Goal: Book appointment/travel/reservation

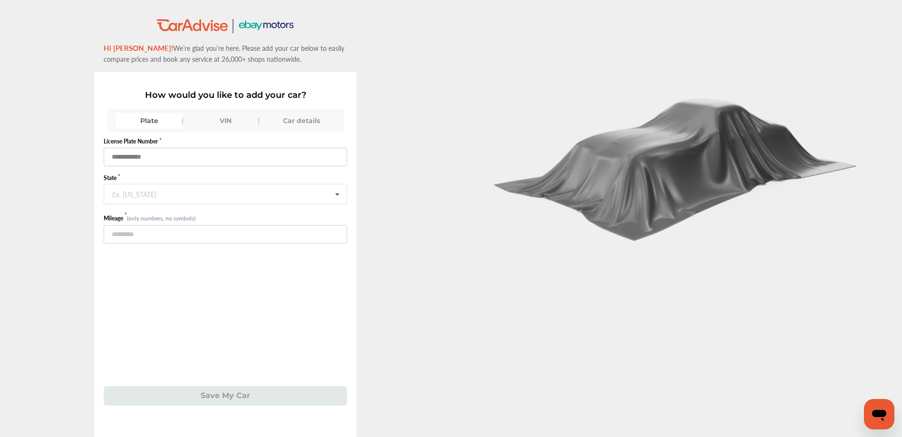
click at [178, 156] on input "text" at bounding box center [225, 157] width 243 height 19
click at [226, 120] on div "VIN" at bounding box center [225, 120] width 67 height 15
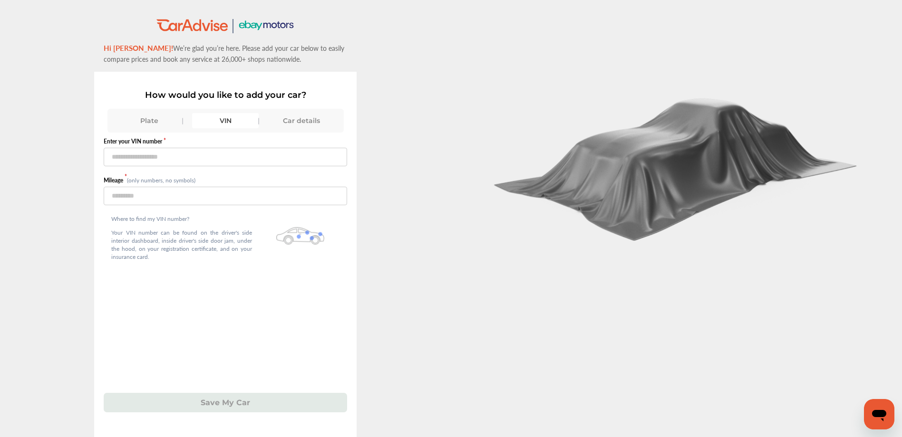
click at [291, 120] on div "Car details" at bounding box center [301, 120] width 67 height 15
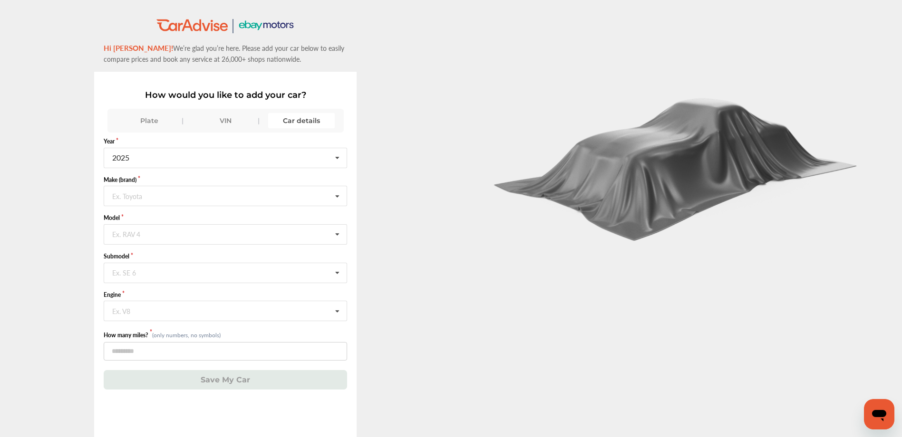
click at [229, 120] on div "VIN" at bounding box center [225, 120] width 67 height 15
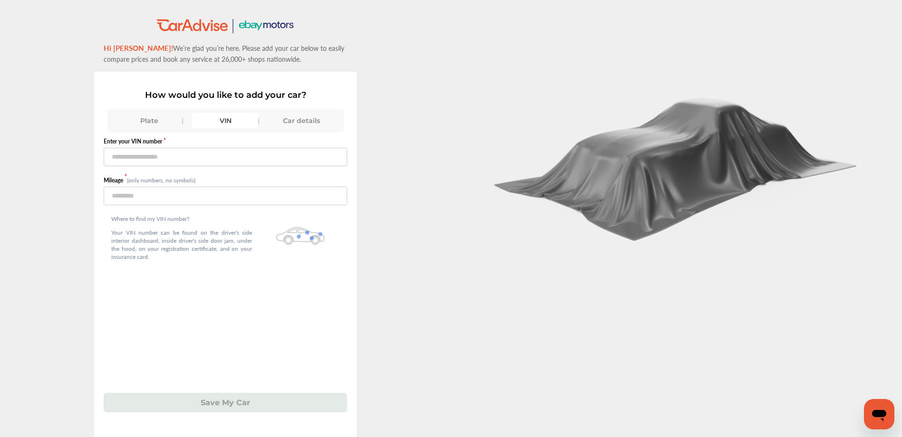
click at [329, 130] on div "Plate VIN Car details" at bounding box center [225, 121] width 236 height 24
click at [322, 125] on div "Car details" at bounding box center [301, 120] width 67 height 15
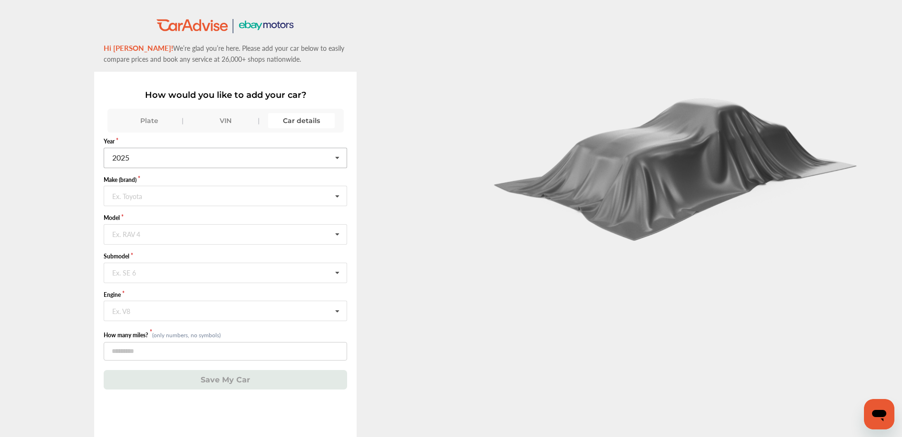
click at [337, 161] on icon at bounding box center [337, 158] width 16 height 20
click at [154, 239] on div "2023" at bounding box center [224, 238] width 241 height 20
click at [181, 195] on input "text" at bounding box center [226, 195] width 242 height 19
click at [134, 249] on div "Jeep" at bounding box center [224, 246] width 241 height 20
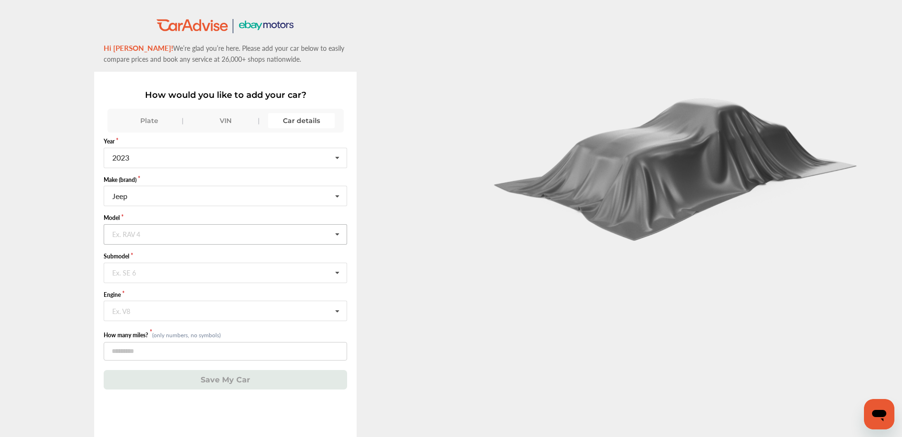
click at [154, 231] on input "text" at bounding box center [226, 234] width 242 height 19
click at [135, 292] on span "Gladiator" at bounding box center [128, 294] width 31 height 11
click at [147, 276] on input "text" at bounding box center [226, 272] width 242 height 19
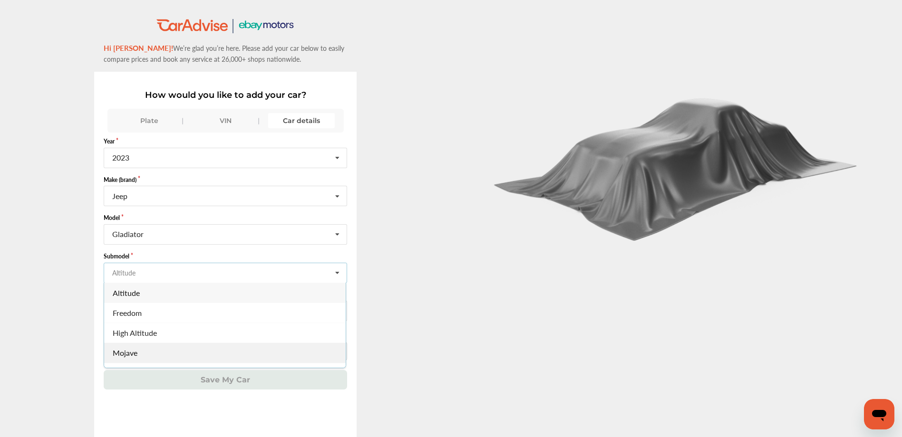
scroll to position [48, 0]
click at [154, 343] on div "Rubicon" at bounding box center [224, 345] width 241 height 20
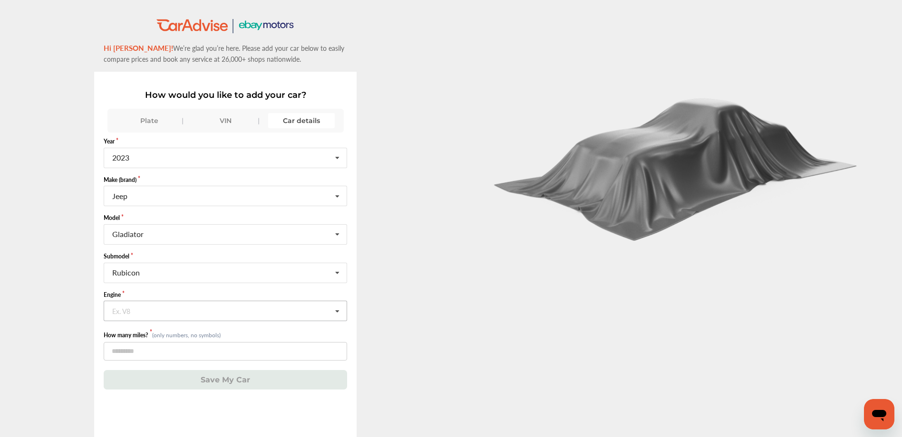
click at [174, 315] on input "text" at bounding box center [226, 310] width 242 height 19
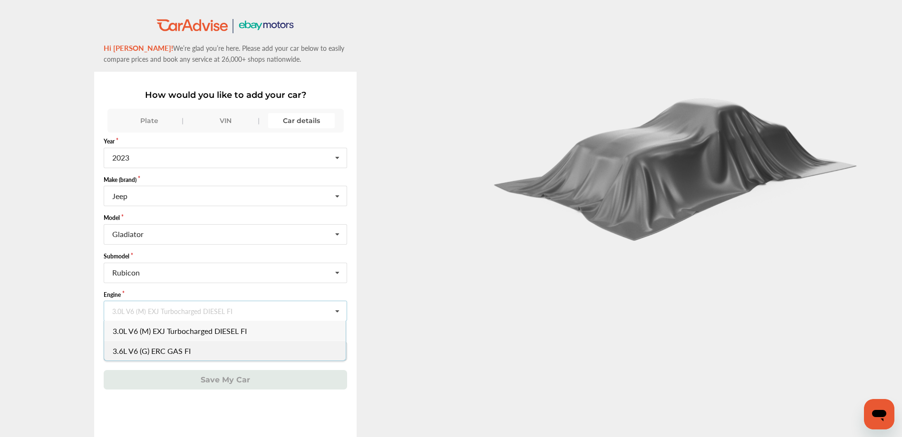
click at [187, 346] on span "3.6L V6 (G) ERC GAS FI" at bounding box center [152, 351] width 78 height 11
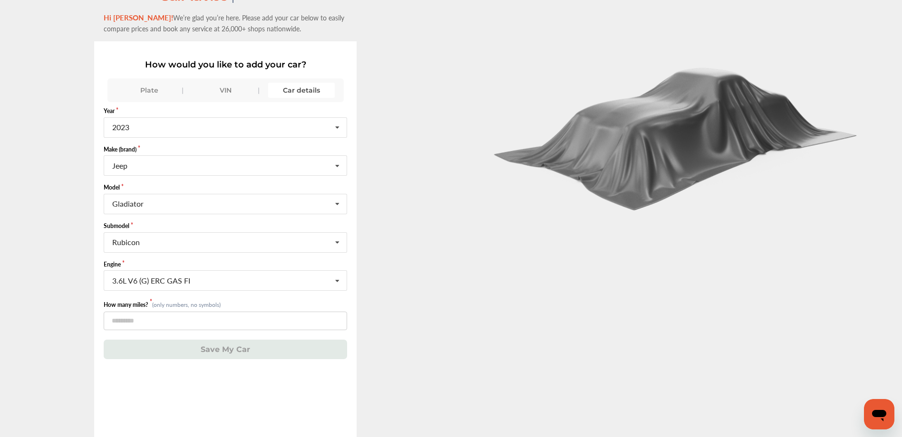
scroll to position [47, 0]
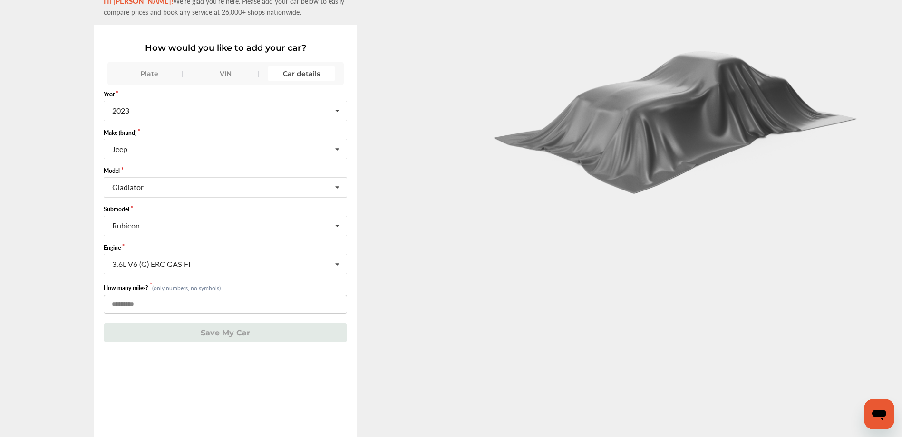
click at [165, 304] on input "number" at bounding box center [225, 304] width 243 height 19
type input "*"
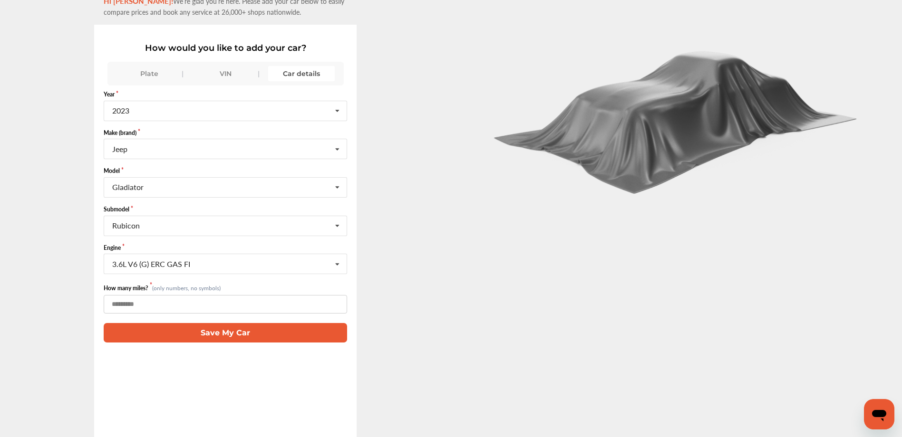
type input "****"
click at [232, 330] on button "Save My Car" at bounding box center [225, 332] width 243 height 19
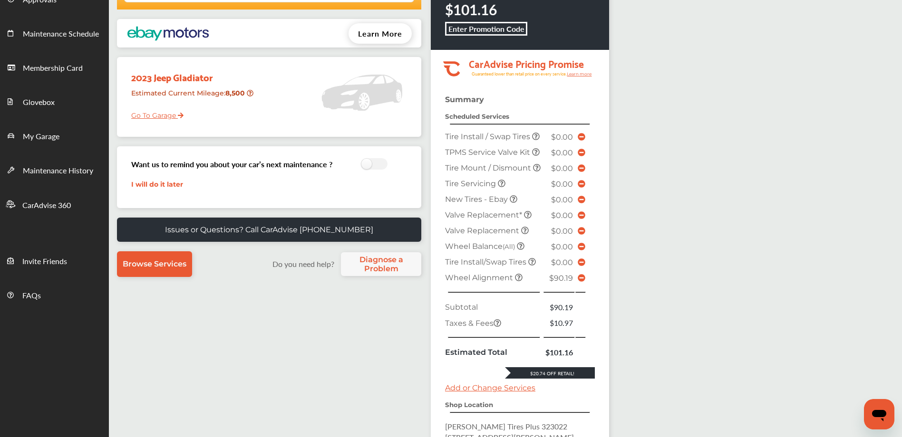
scroll to position [95, 0]
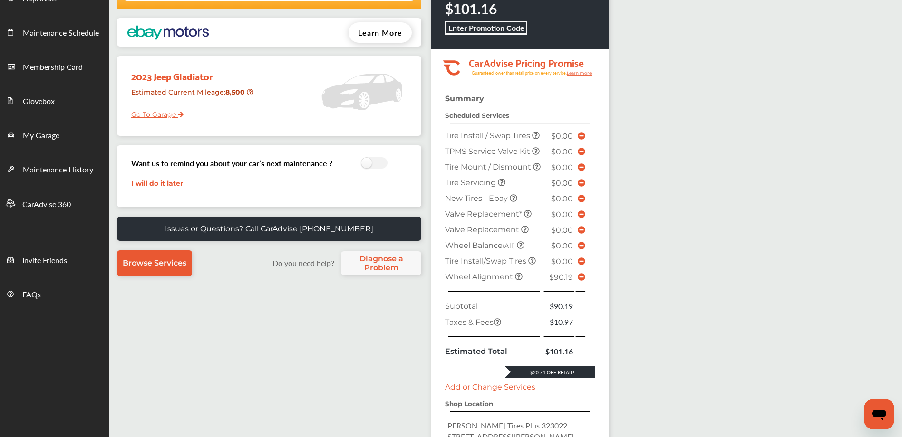
click at [580, 281] on icon at bounding box center [581, 277] width 8 height 8
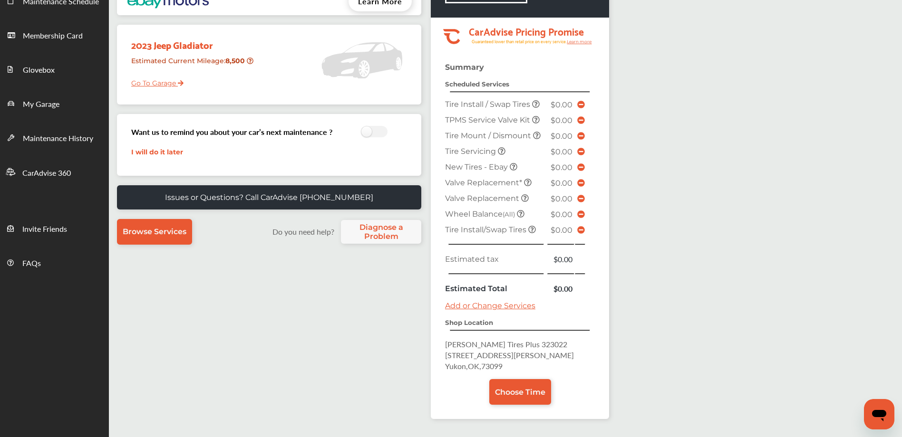
scroll to position [143, 0]
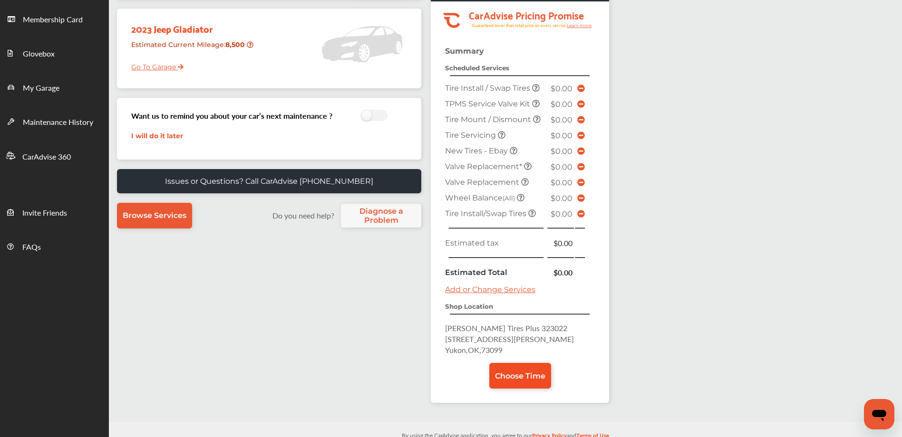
click at [532, 375] on span "Choose Time" at bounding box center [520, 376] width 50 height 9
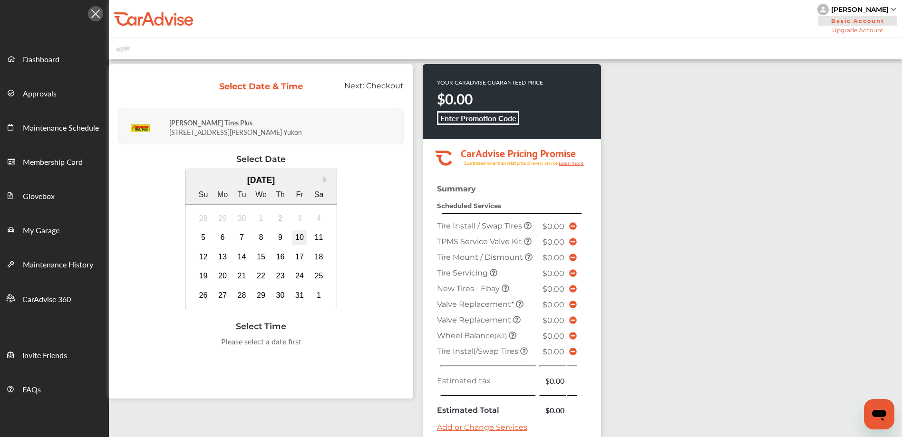
click at [300, 236] on div "10" at bounding box center [299, 237] width 15 height 15
click at [172, 344] on div "9:00 AM" at bounding box center [165, 344] width 45 height 17
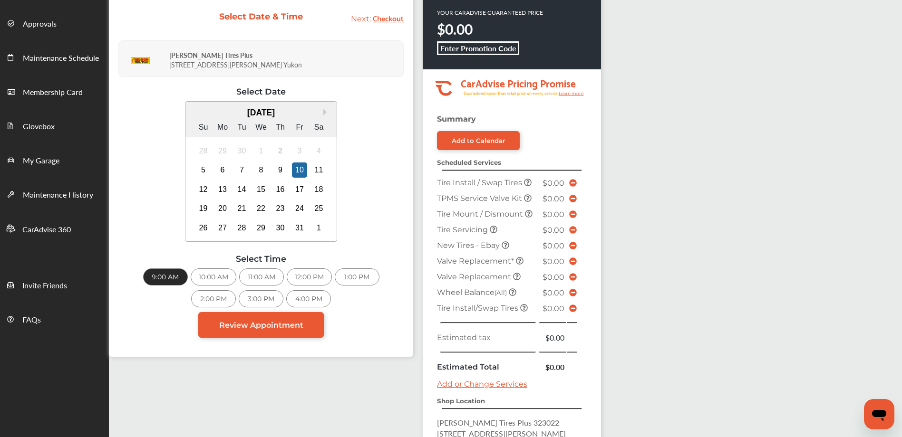
scroll to position [48, 0]
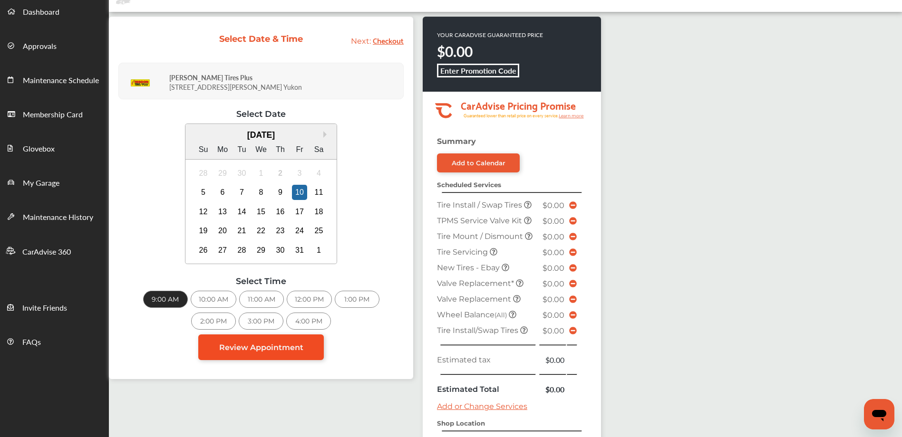
click at [291, 351] on span "Review Appointment" at bounding box center [261, 347] width 84 height 9
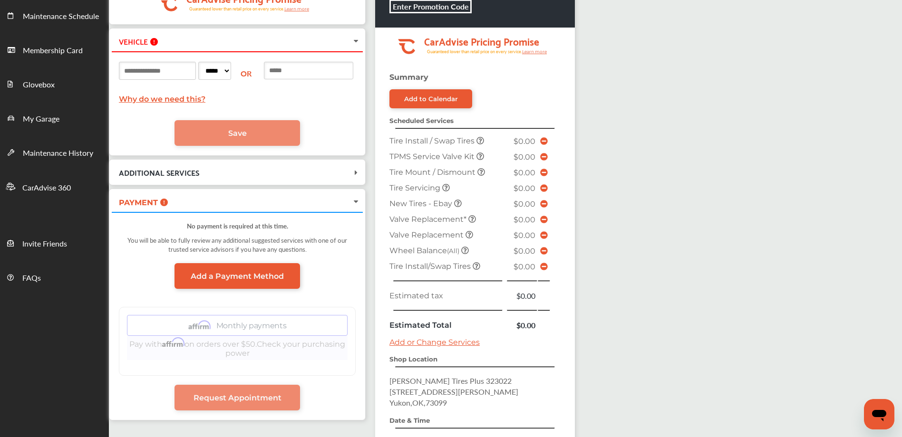
scroll to position [95, 0]
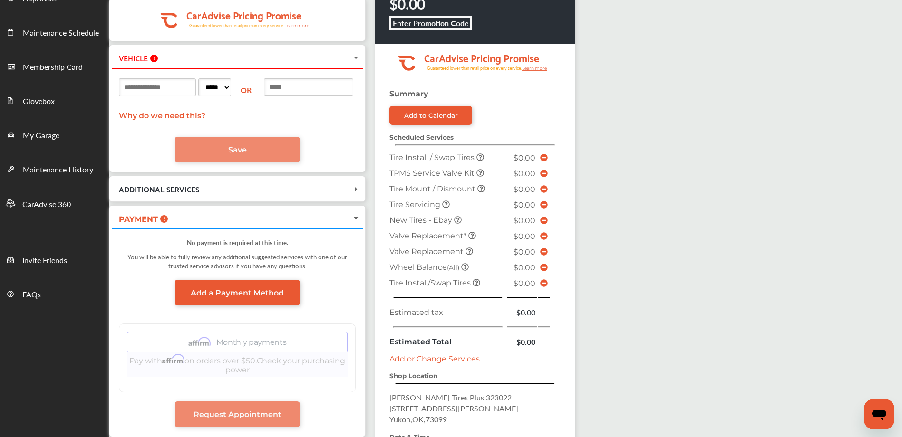
click at [298, 86] on input at bounding box center [308, 87] width 89 height 18
paste input "**********"
type input "**********"
click at [256, 153] on link "Save" at bounding box center [236, 150] width 125 height 26
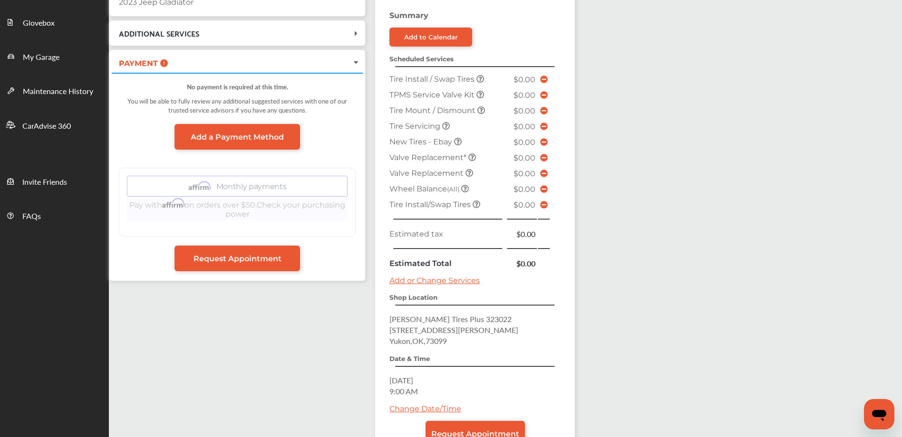
scroll to position [190, 0]
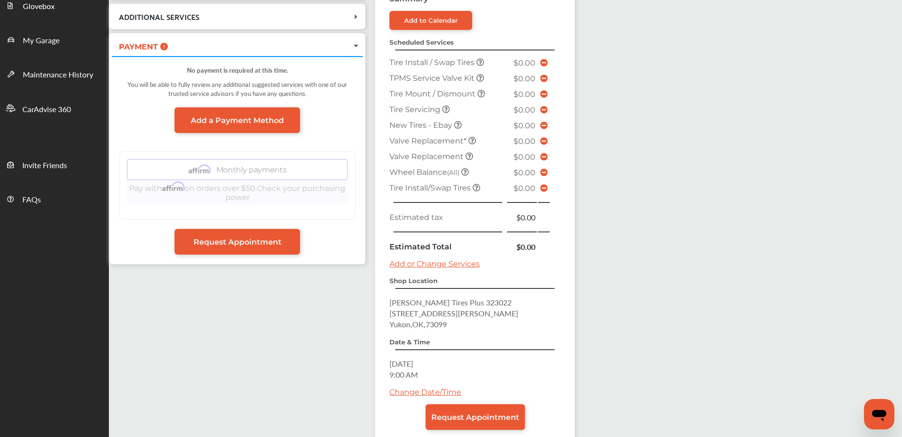
click at [455, 264] on link "Add or Change Services" at bounding box center [434, 264] width 90 height 9
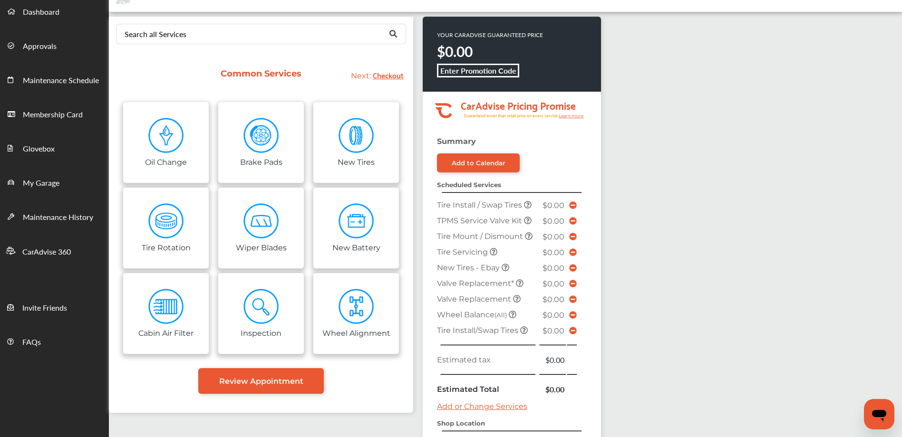
scroll to position [95, 0]
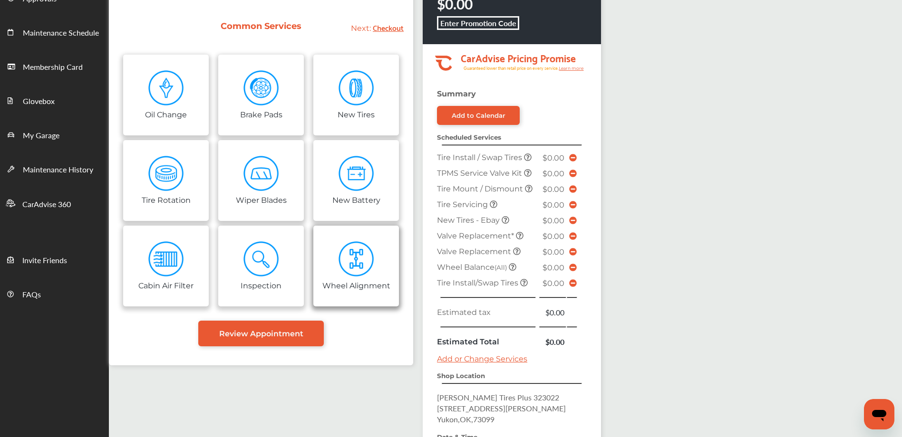
click at [362, 263] on img at bounding box center [356, 259] width 36 height 36
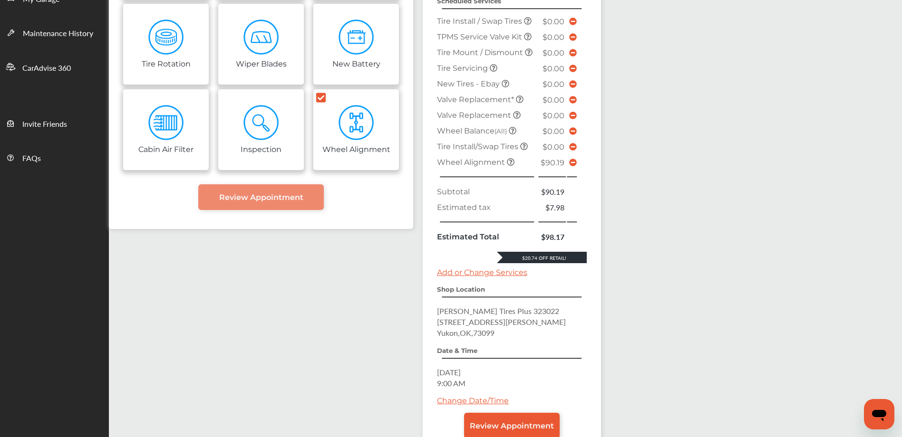
scroll to position [248, 0]
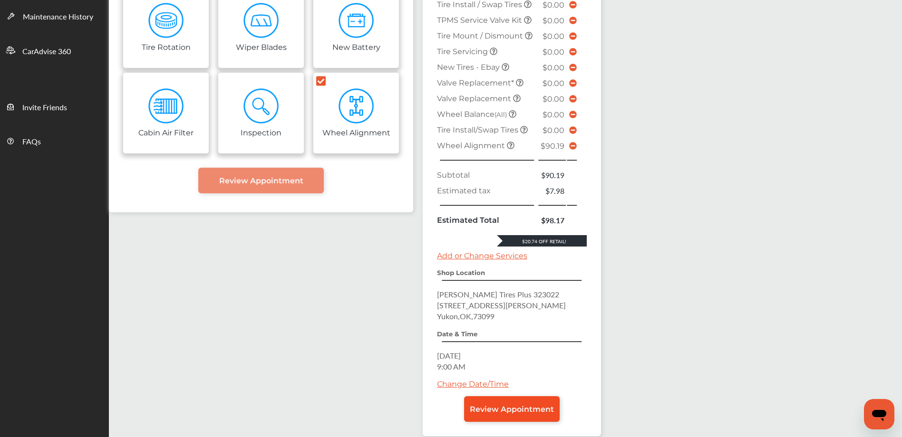
click at [523, 411] on span "Review Appointment" at bounding box center [512, 409] width 84 height 9
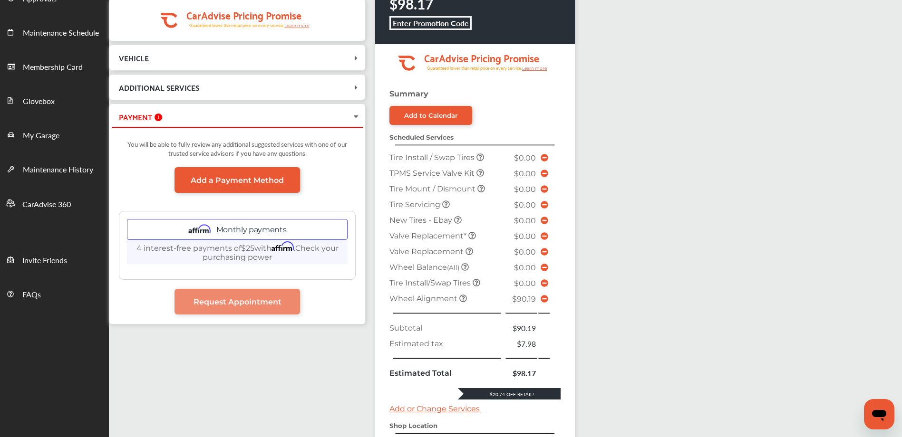
scroll to position [143, 0]
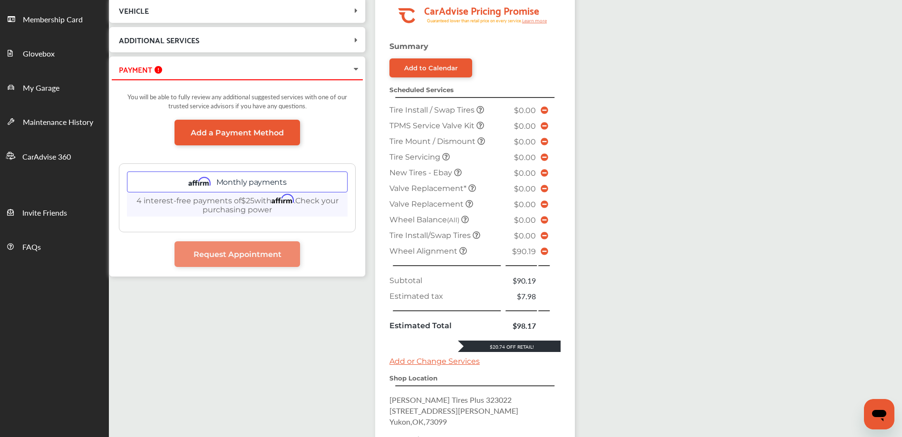
click at [462, 250] on icon at bounding box center [463, 251] width 8 height 8
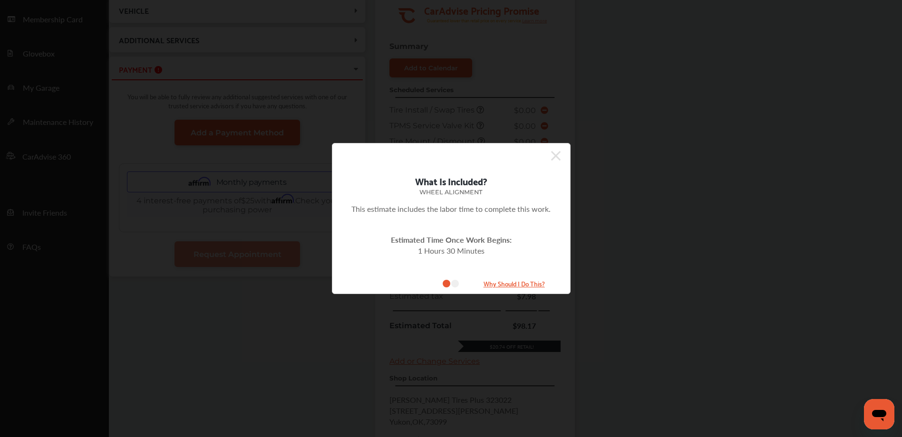
click at [554, 154] on icon at bounding box center [556, 156] width 10 height 10
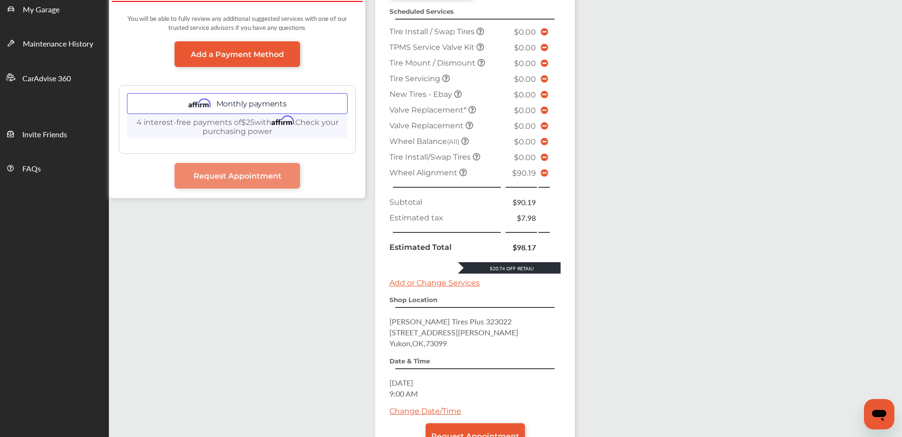
scroll to position [238, 0]
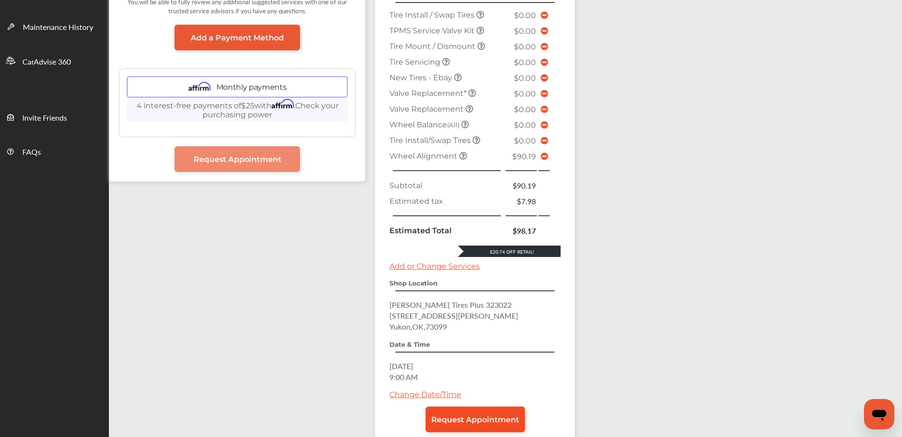
click at [475, 423] on span "Request Appointment" at bounding box center [475, 419] width 88 height 9
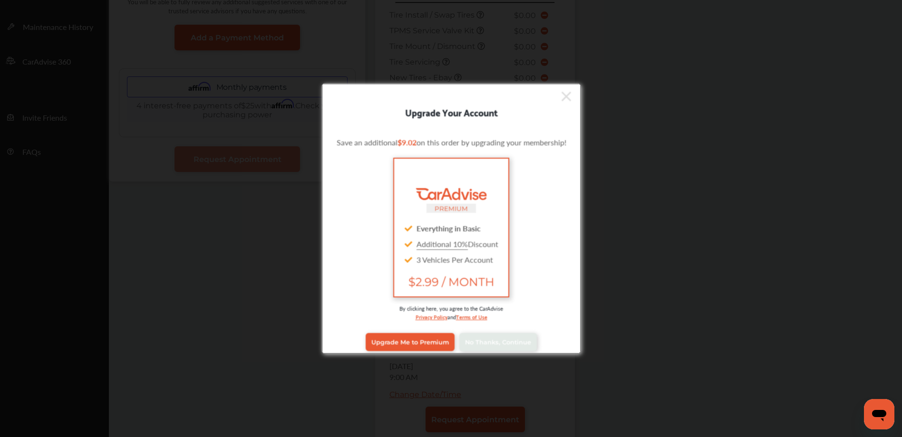
scroll to position [8, 0]
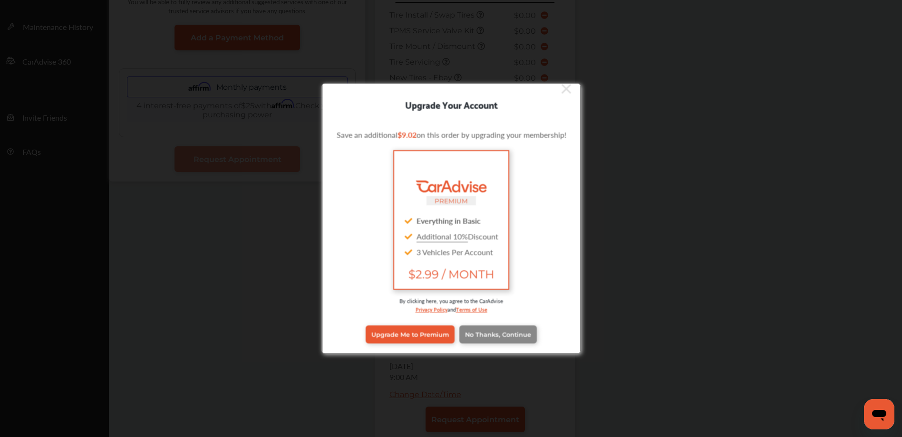
click at [519, 330] on link "No Thanks, Continue" at bounding box center [497, 334] width 77 height 18
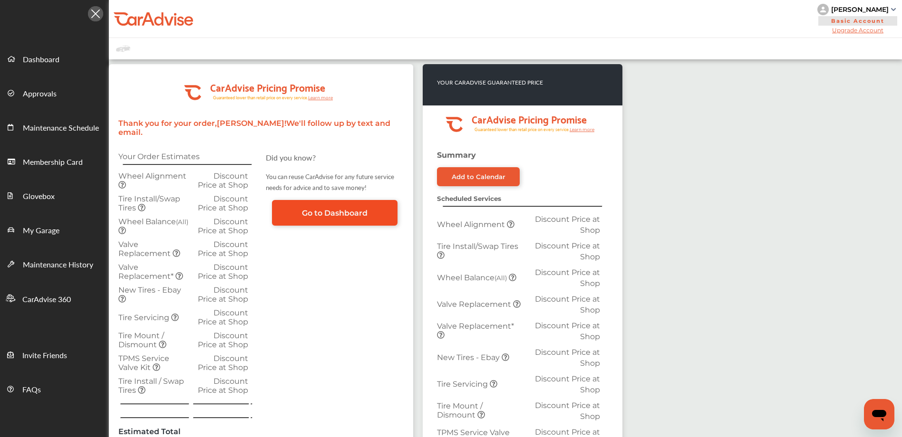
click at [372, 208] on link "Go to Dashboard" at bounding box center [334, 213] width 125 height 26
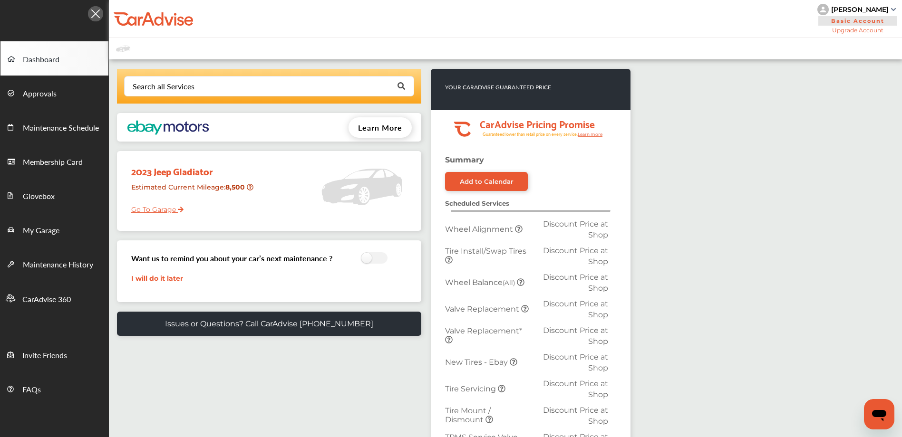
click at [158, 212] on link "Go To Garage" at bounding box center [153, 207] width 59 height 18
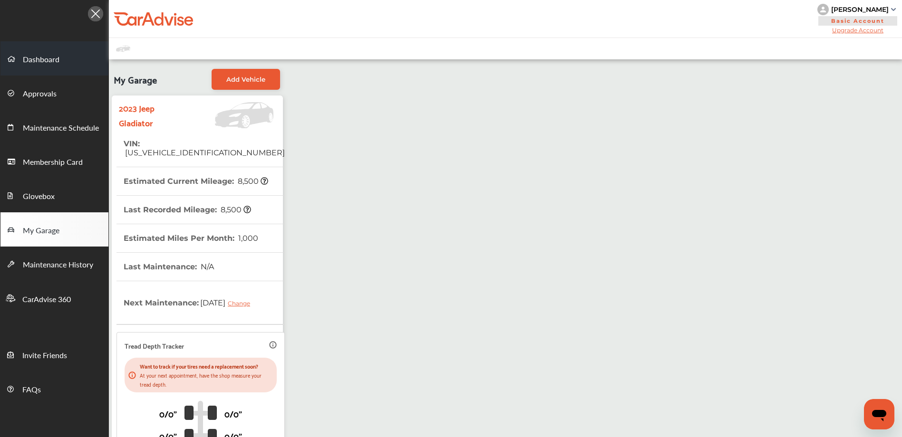
click at [36, 57] on span "Dashboard" at bounding box center [41, 60] width 37 height 12
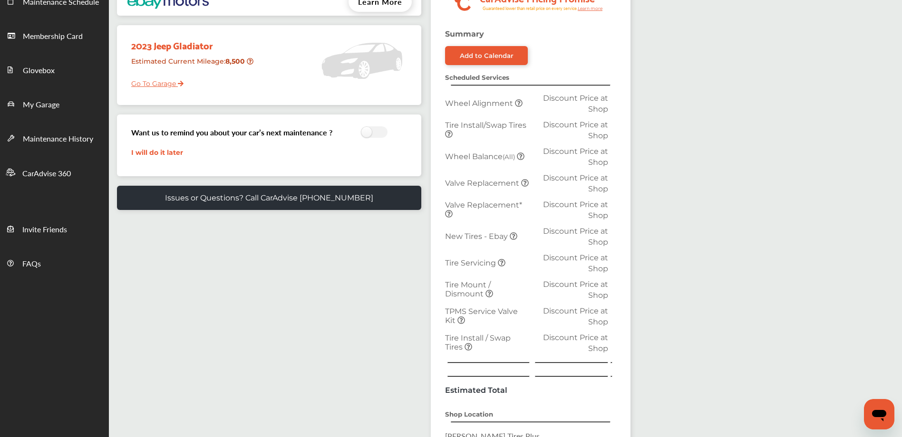
scroll to position [143, 0]
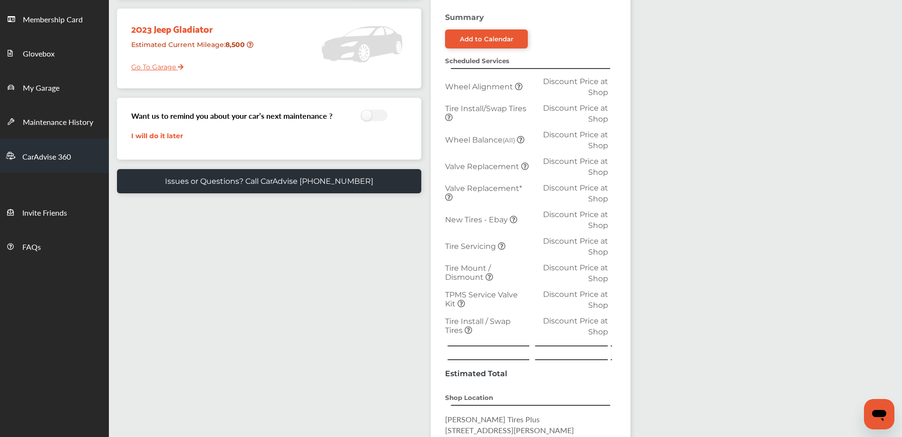
click at [46, 156] on span "CarAdvise 360" at bounding box center [46, 157] width 48 height 12
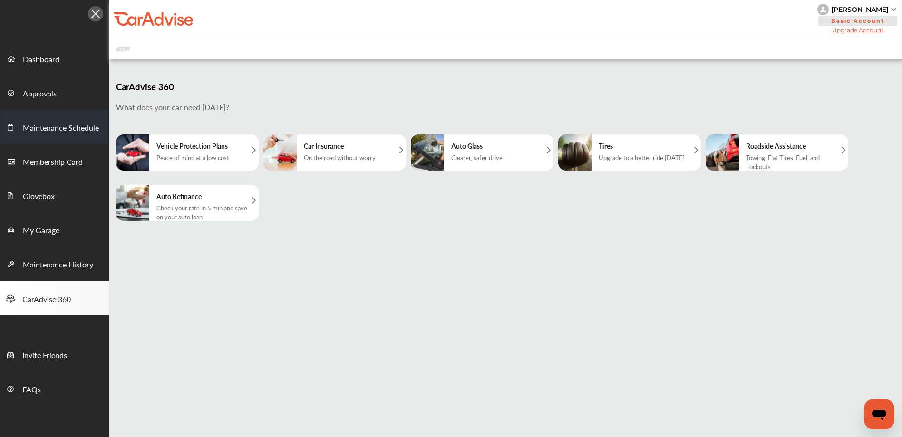
click at [36, 125] on span "Maintenance Schedule" at bounding box center [61, 128] width 76 height 12
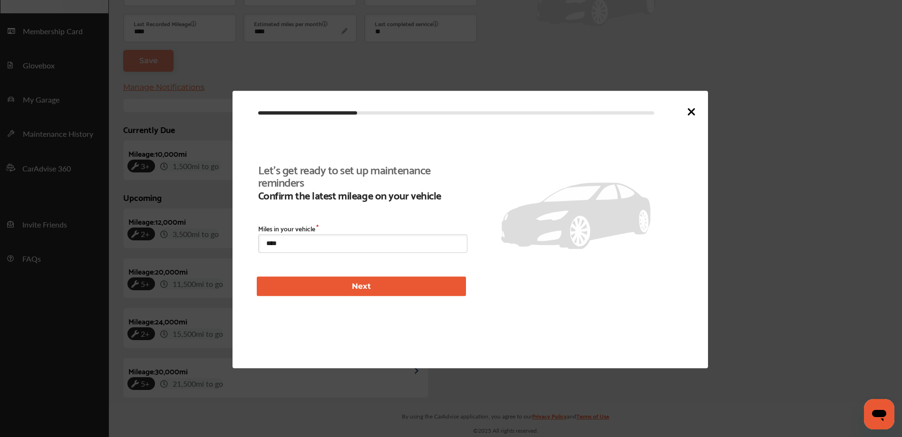
scroll to position [69, 0]
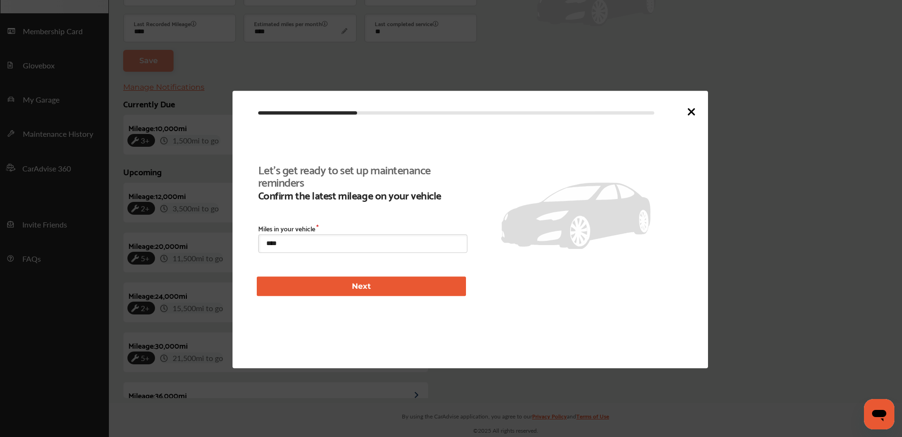
click at [693, 110] on icon at bounding box center [691, 112] width 6 height 6
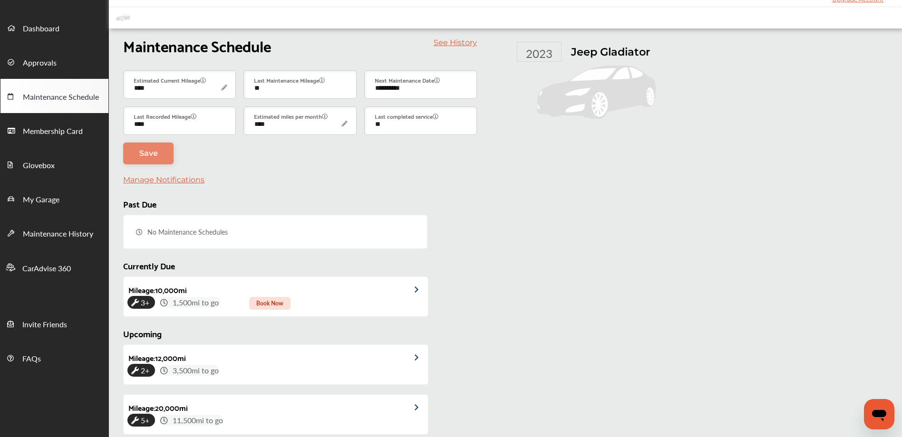
scroll to position [29, 0]
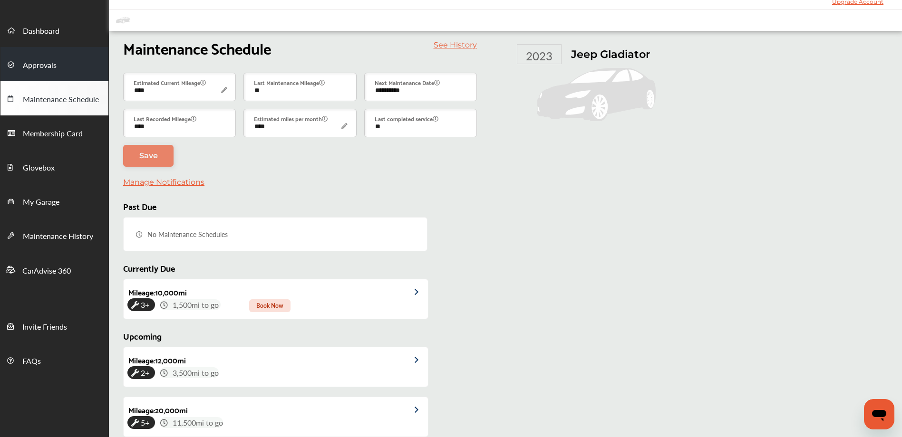
click at [40, 67] on span "Approvals" at bounding box center [40, 65] width 34 height 12
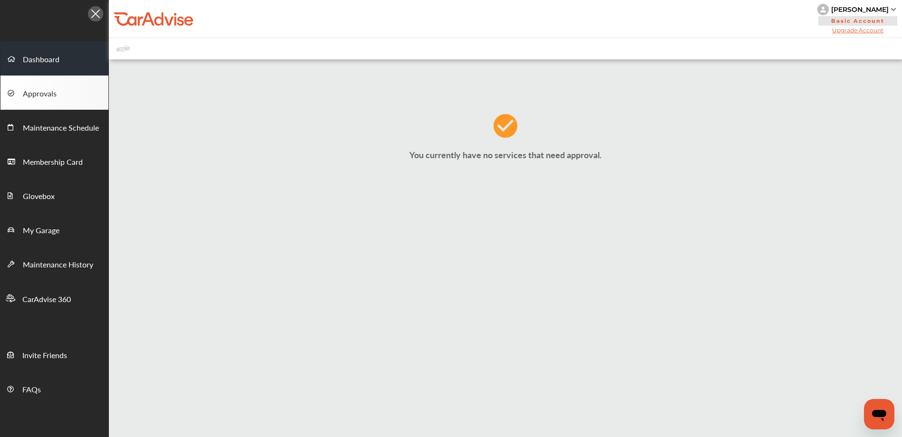
click at [38, 54] on span "Dashboard" at bounding box center [41, 60] width 37 height 12
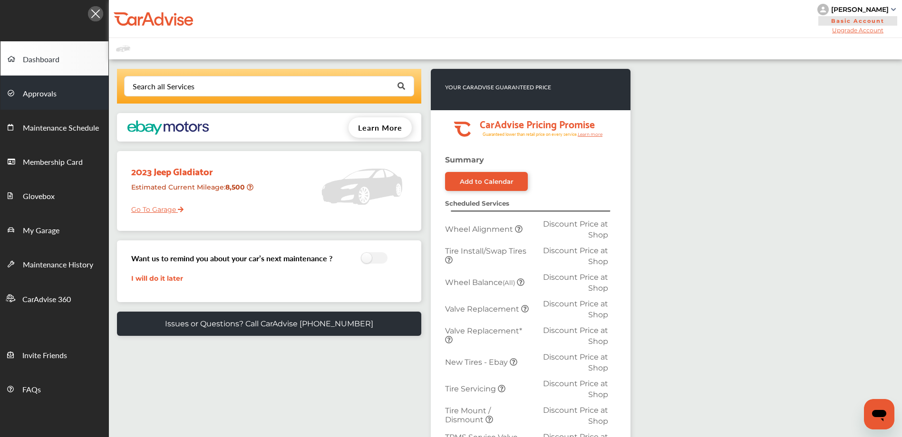
click at [30, 98] on span "Approvals" at bounding box center [40, 94] width 34 height 12
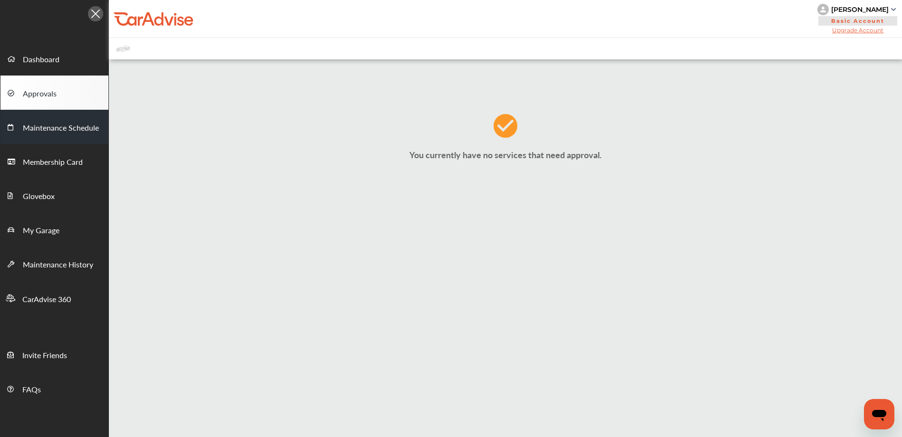
click at [43, 128] on span "Maintenance Schedule" at bounding box center [61, 128] width 76 height 12
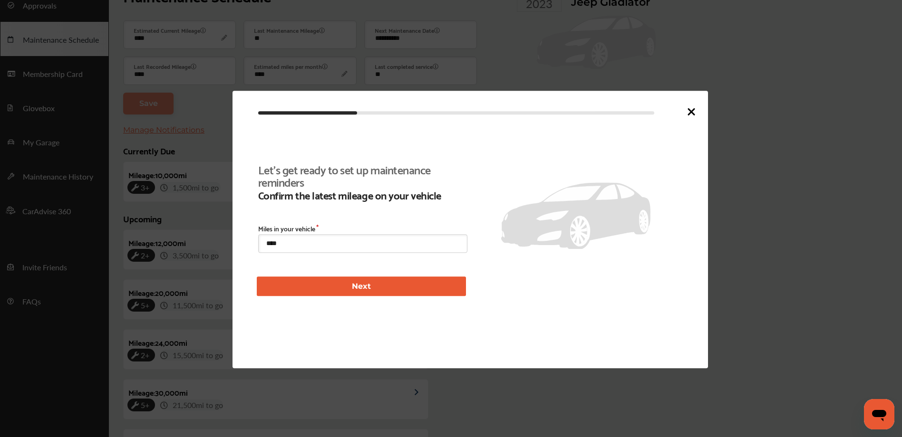
scroll to position [69, 0]
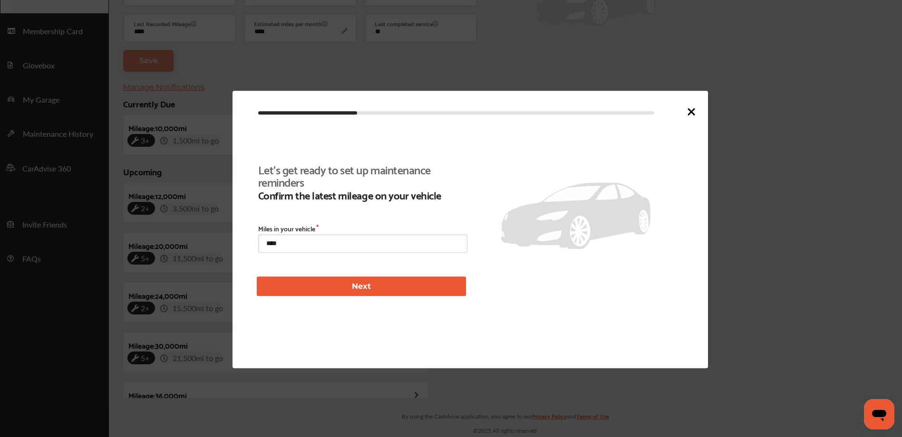
click at [692, 115] on icon at bounding box center [690, 111] width 11 height 11
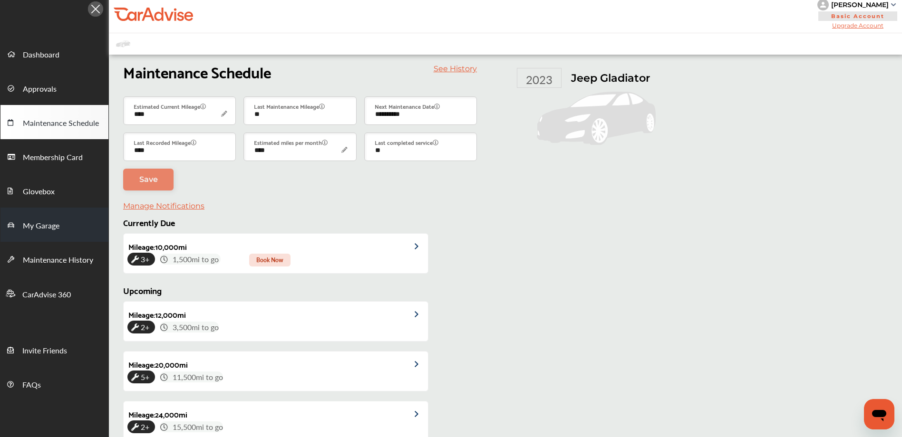
scroll to position [0, 0]
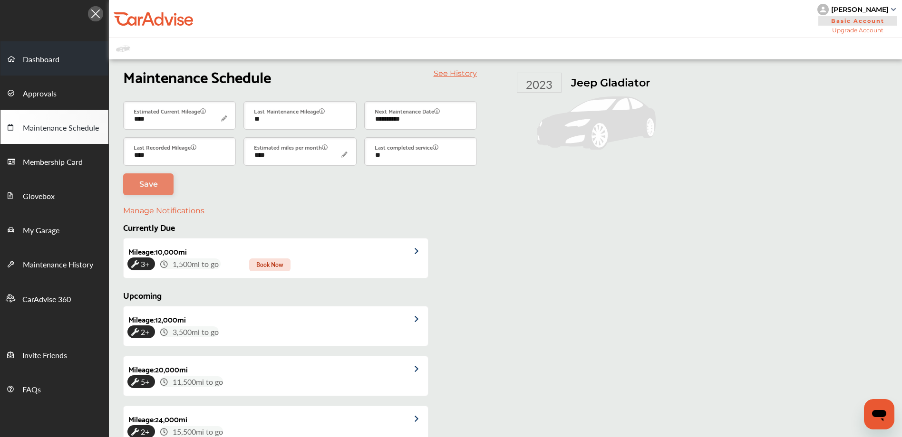
click at [58, 58] on span "Dashboard" at bounding box center [41, 60] width 37 height 12
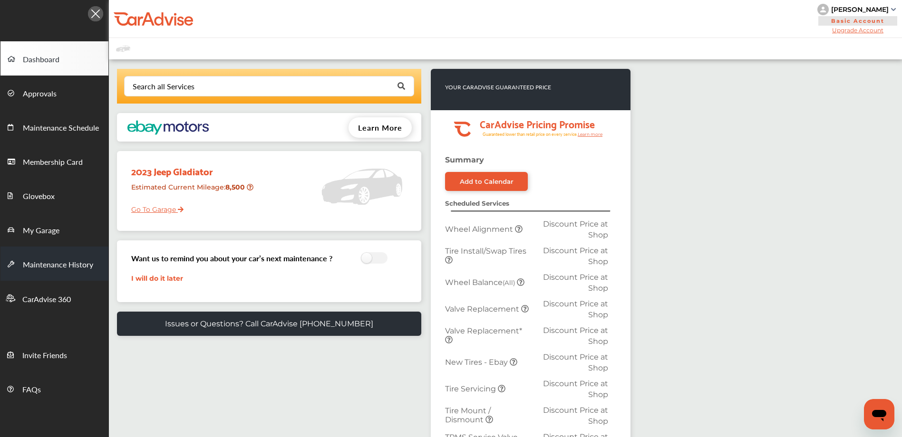
click at [63, 265] on span "Maintenance History" at bounding box center [58, 265] width 70 height 12
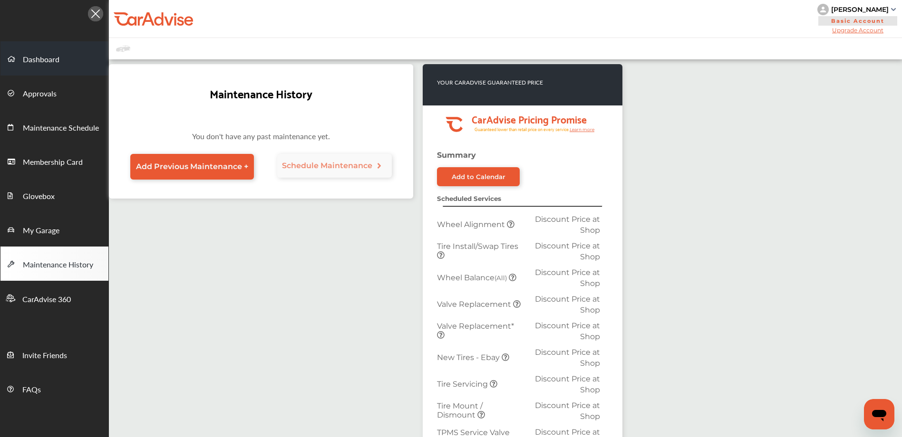
click at [53, 59] on span "Dashboard" at bounding box center [41, 60] width 37 height 12
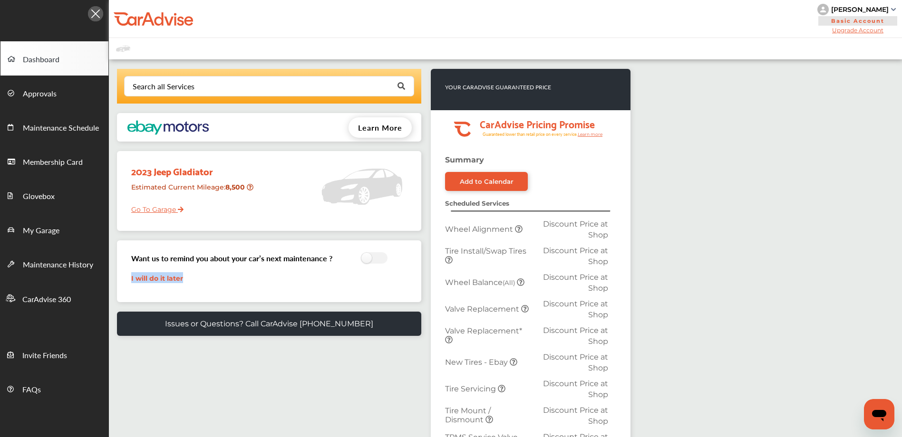
drag, startPoint x: 416, startPoint y: 295, endPoint x: 412, endPoint y: 298, distance: 5.1
click at [412, 298] on div "Want us to remind you about your car’s next maintenance ? I will do it later" at bounding box center [269, 271] width 304 height 62
click at [271, 287] on div "Want us to remind you about your car’s next maintenance ? I will do it later" at bounding box center [269, 271] width 290 height 52
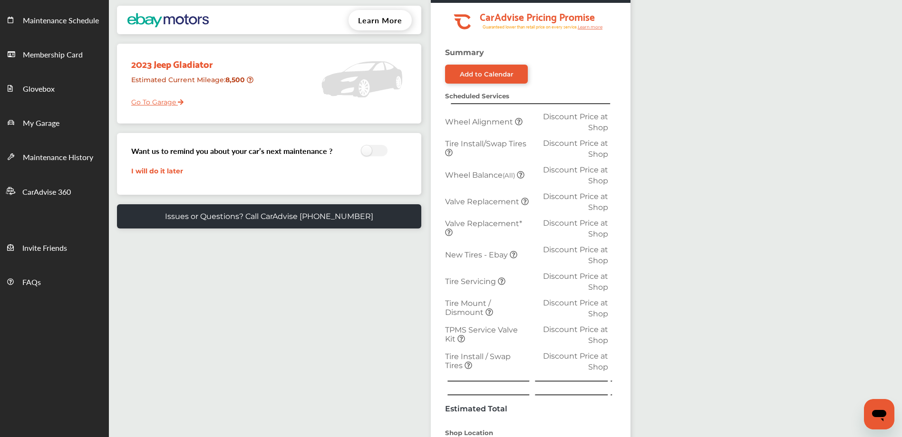
scroll to position [64, 0]
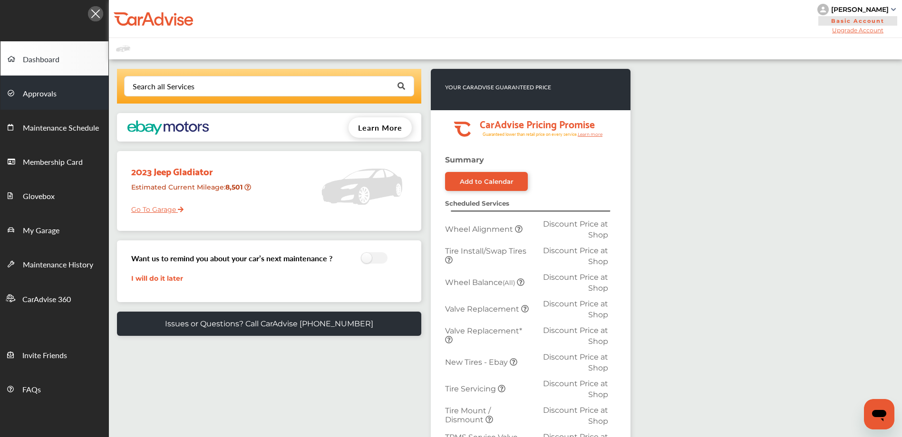
click at [40, 96] on span "Approvals" at bounding box center [40, 94] width 34 height 12
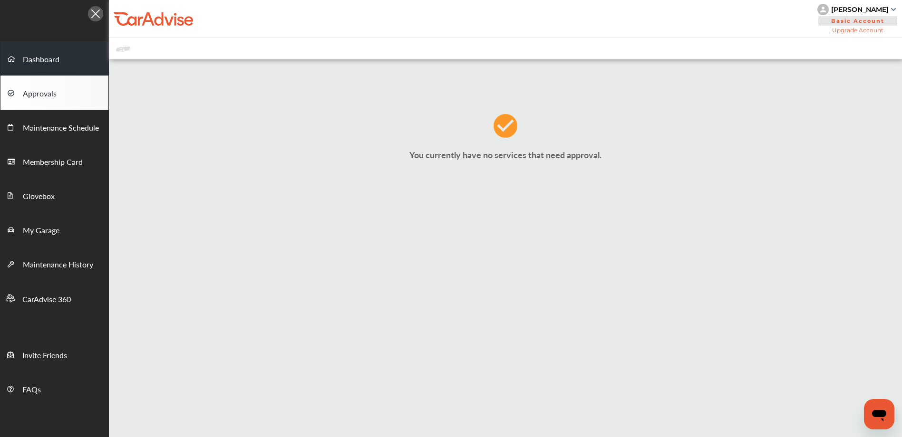
click at [35, 57] on span "Dashboard" at bounding box center [41, 60] width 37 height 12
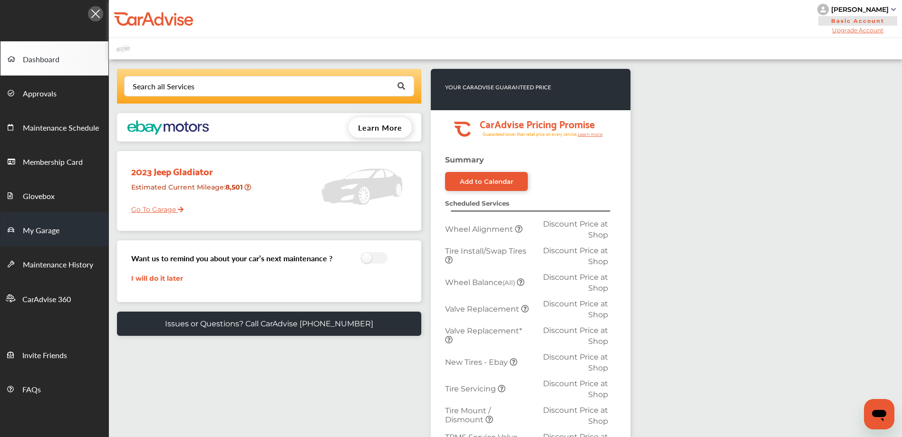
click at [53, 224] on link "My Garage" at bounding box center [54, 229] width 108 height 34
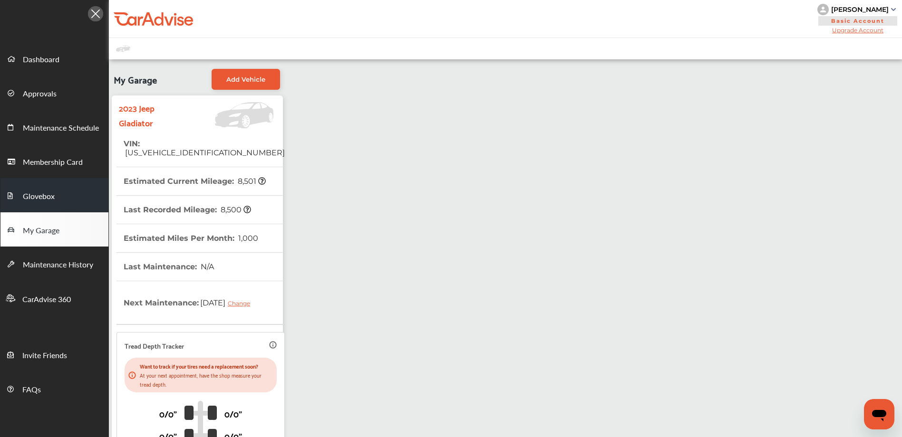
click at [34, 198] on span "Glovebox" at bounding box center [39, 197] width 32 height 12
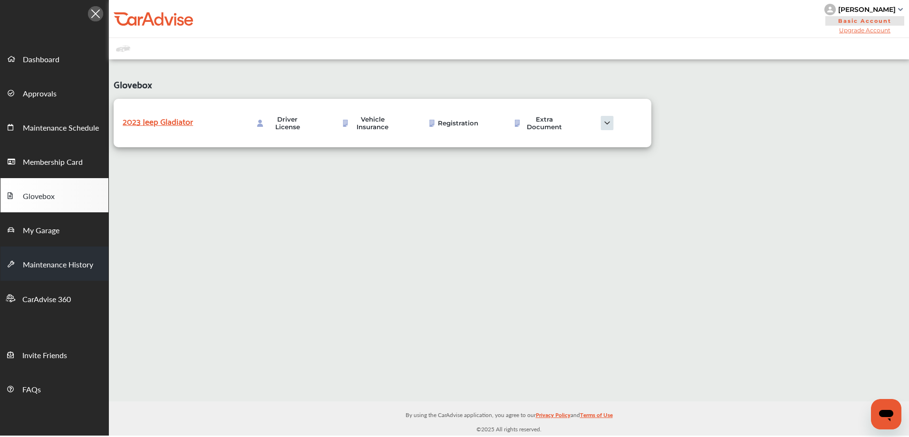
click at [63, 267] on span "Maintenance History" at bounding box center [58, 265] width 70 height 12
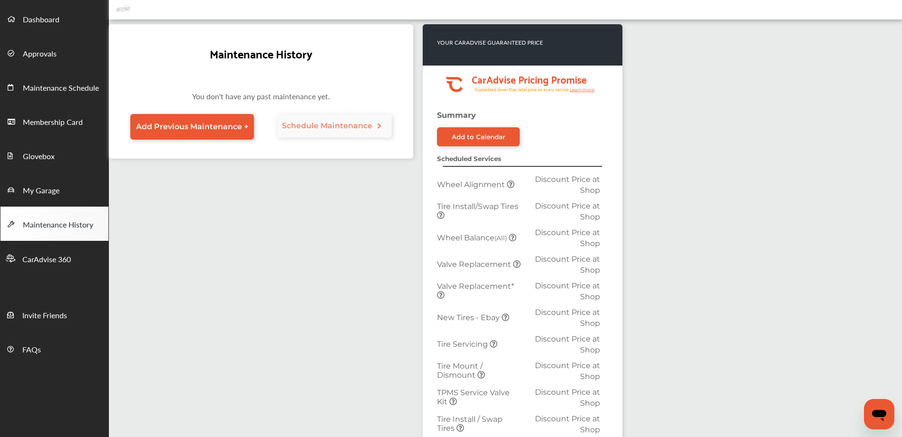
scroll to position [95, 0]
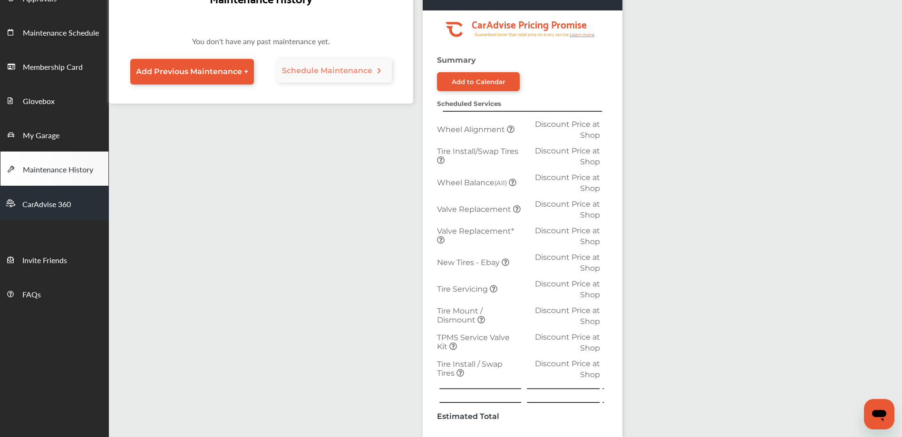
click at [35, 209] on span "CarAdvise 360" at bounding box center [46, 205] width 48 height 12
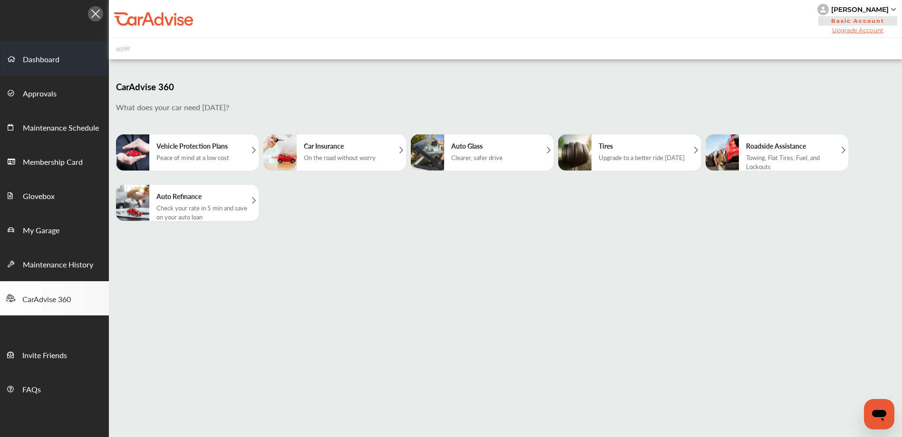
click at [50, 65] on span "Dashboard" at bounding box center [41, 60] width 37 height 12
